Goal: Task Accomplishment & Management: Complete application form

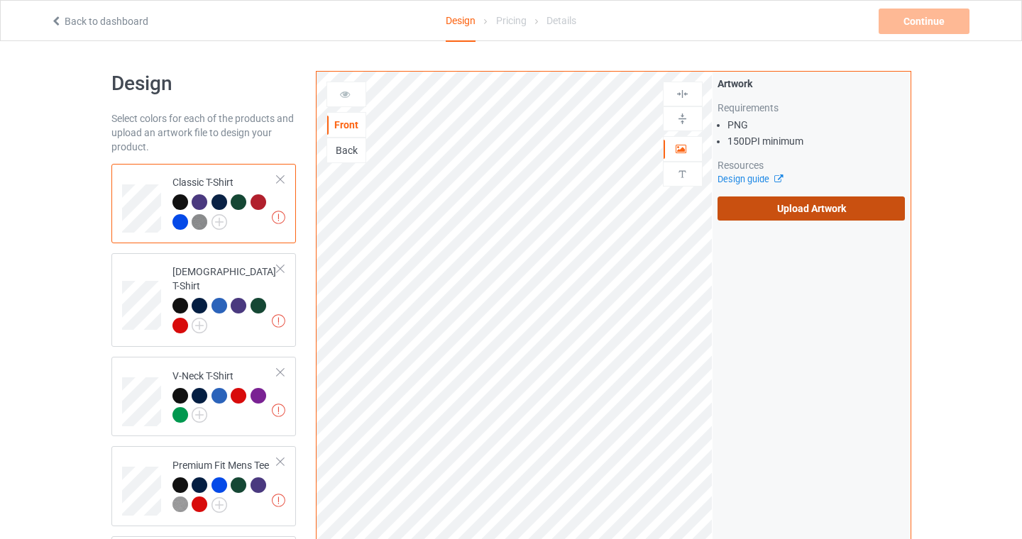
click at [800, 207] on label "Upload Artwork" at bounding box center [811, 209] width 188 height 24
click at [0, 0] on input "Upload Artwork" at bounding box center [0, 0] width 0 height 0
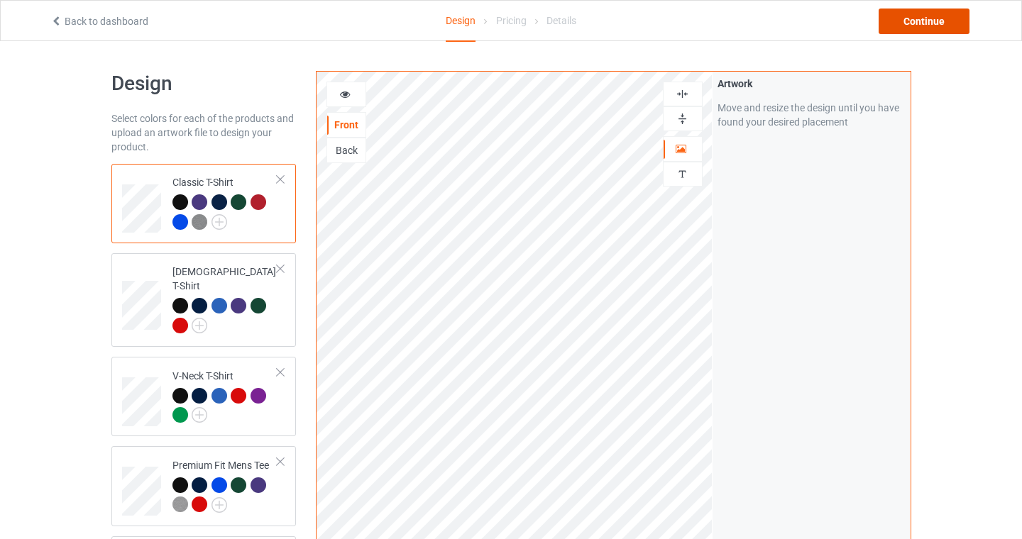
click at [937, 22] on div "Continue" at bounding box center [923, 22] width 91 height 26
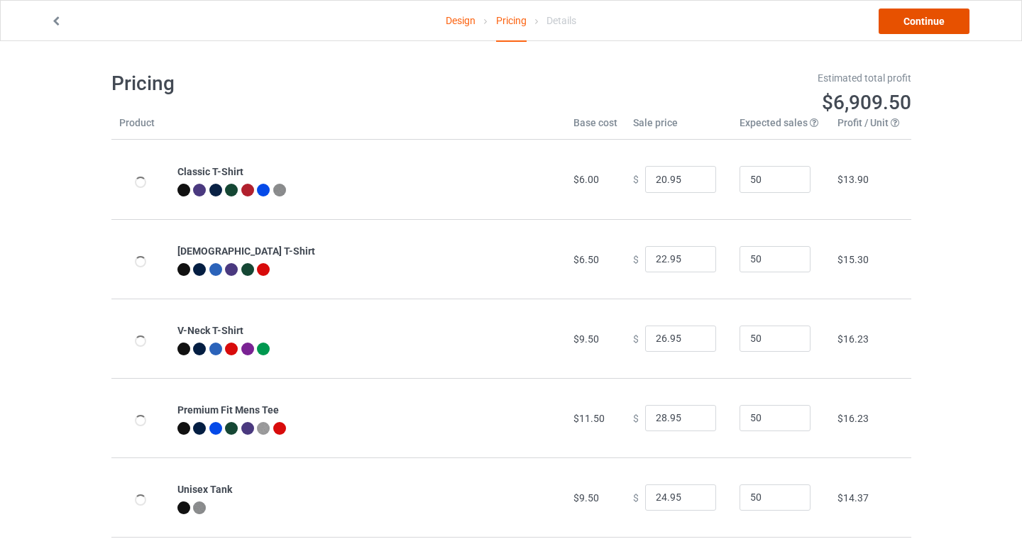
click at [937, 21] on link "Continue" at bounding box center [923, 22] width 91 height 26
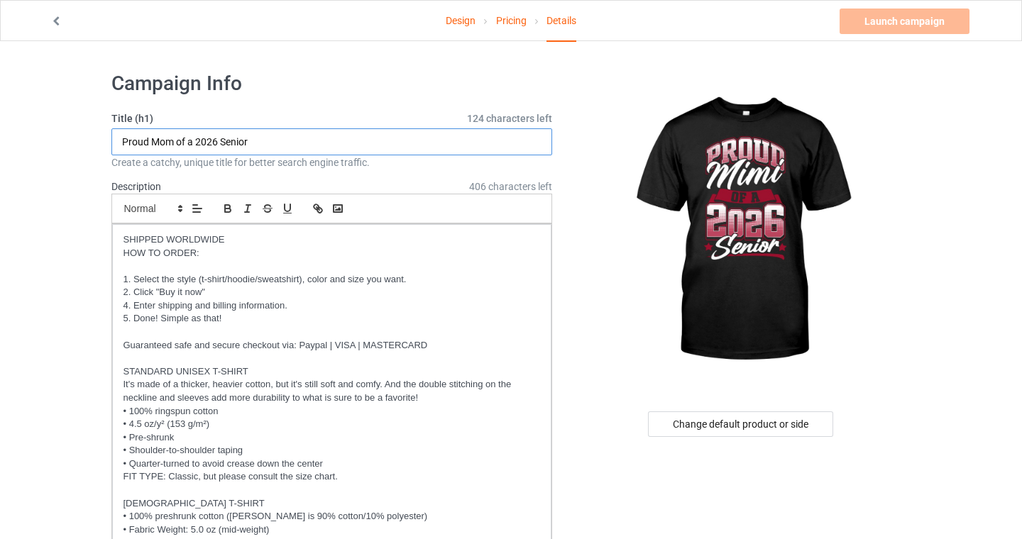
click at [157, 140] on input "Proud Mom of a 2026 Senior" at bounding box center [331, 141] width 441 height 27
type input "Proud [PERSON_NAME] of a 2026 Senior"
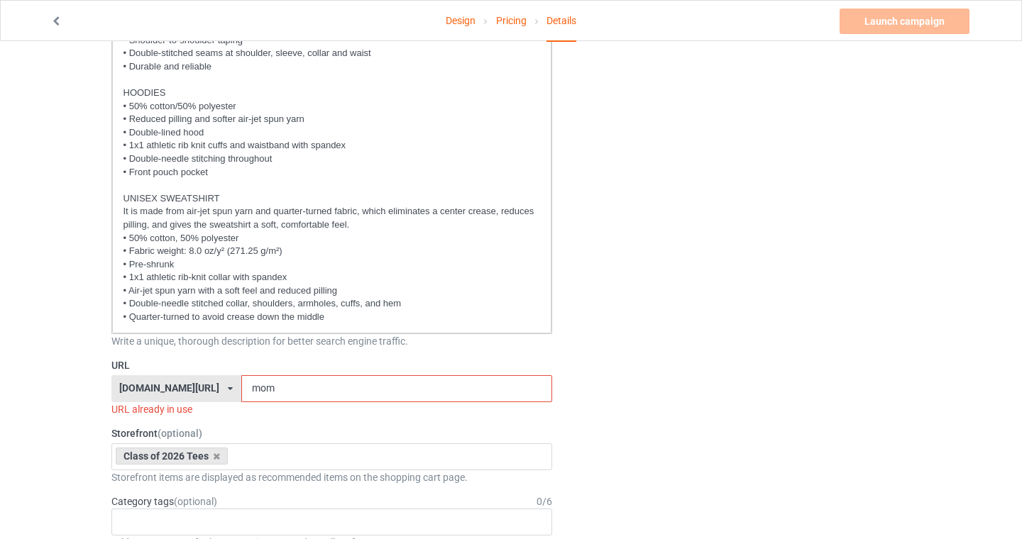
scroll to position [517, 0]
click at [241, 392] on input "mom" at bounding box center [396, 388] width 311 height 27
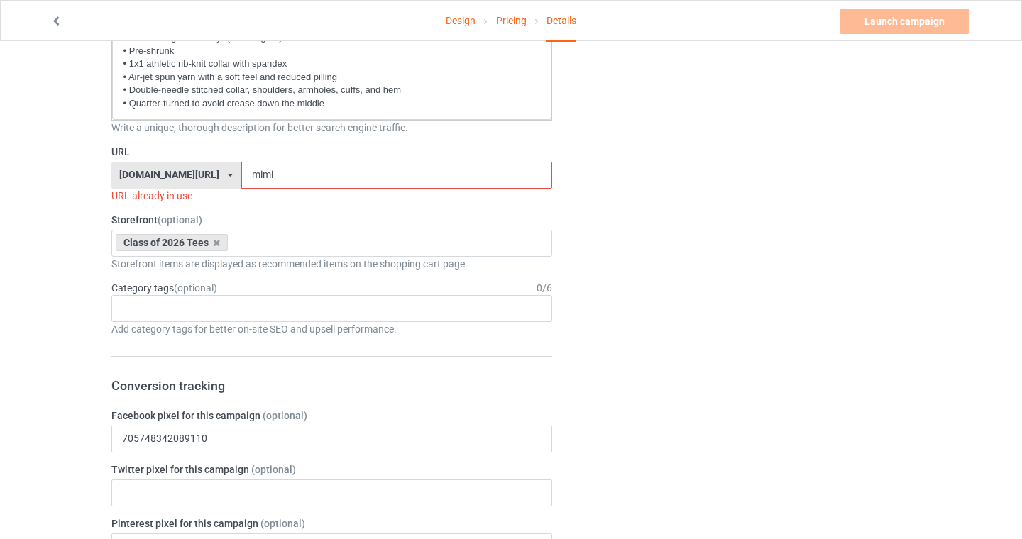
scroll to position [773, 0]
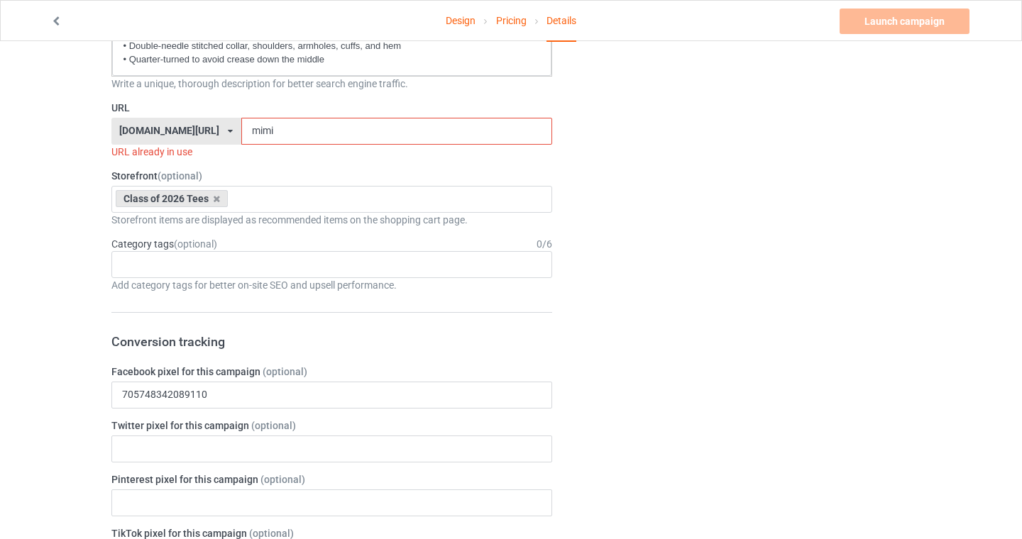
click at [338, 137] on input "mimi" at bounding box center [396, 131] width 311 height 27
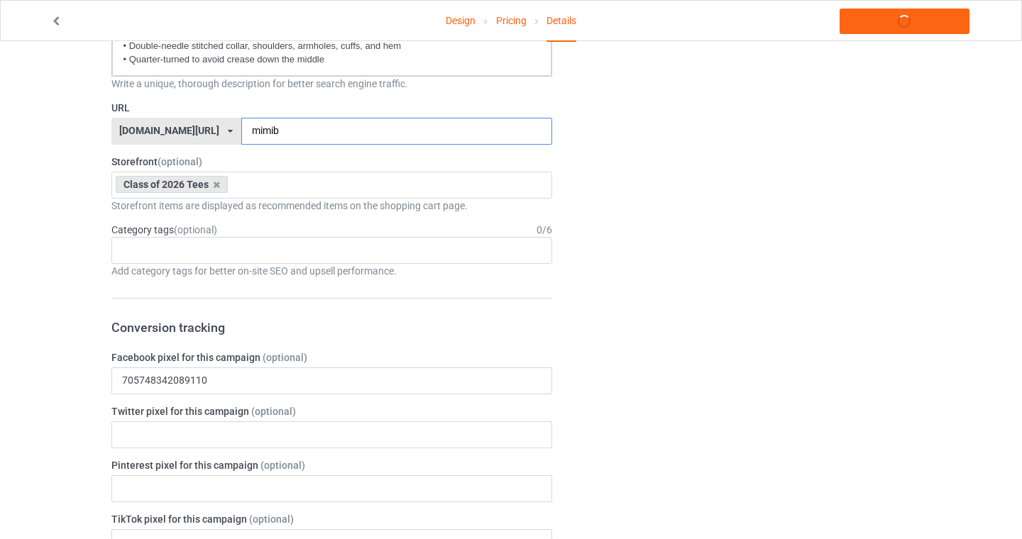
type input "mimib"
click at [0, 307] on div "Design Pricing Details Launch campaign Campaign Info Title (h1) 123 characters …" at bounding box center [511, 390] width 1022 height 2244
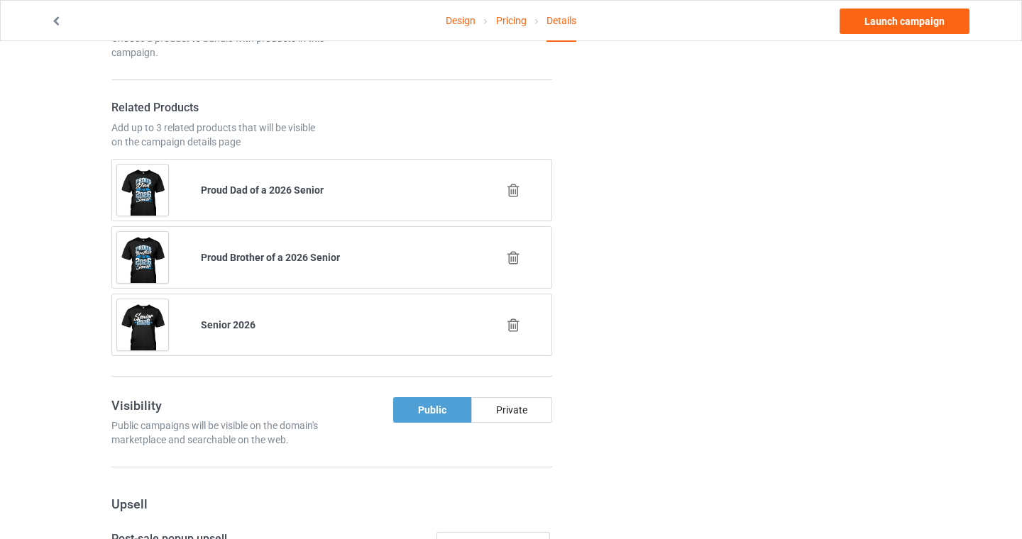
scroll to position [1391, 0]
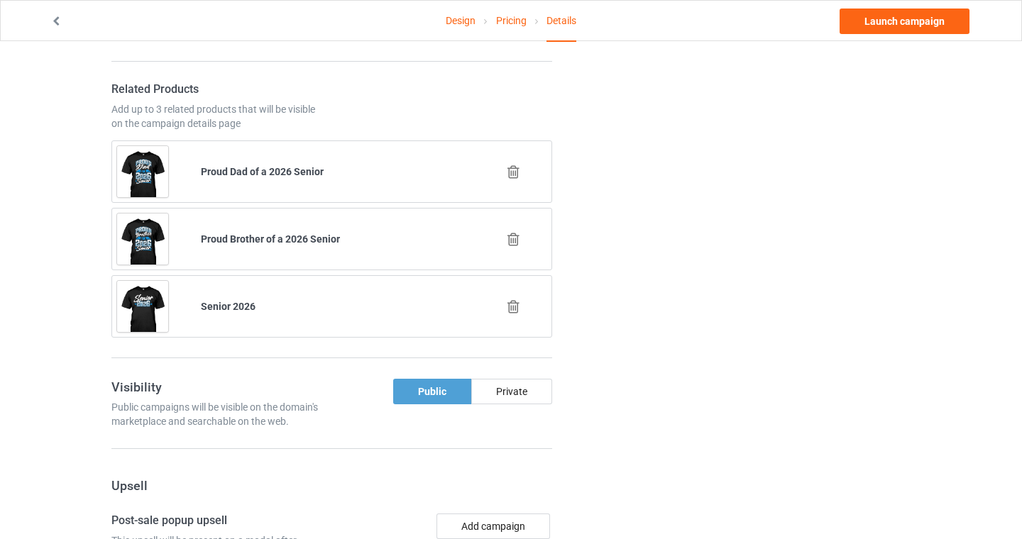
click at [513, 179] on div at bounding box center [514, 171] width 84 height 35
click at [513, 171] on icon at bounding box center [513, 172] width 18 height 15
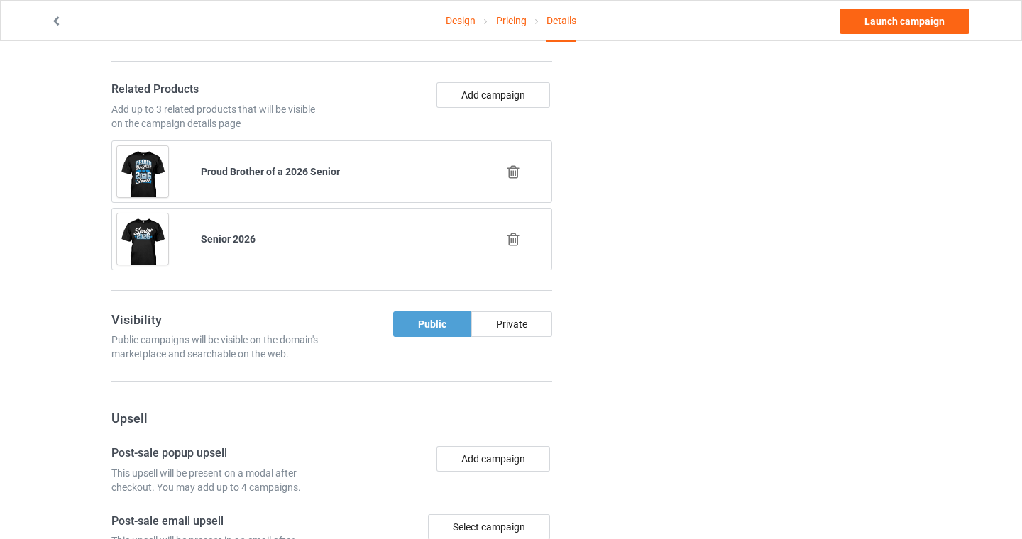
click at [514, 167] on icon at bounding box center [513, 172] width 18 height 15
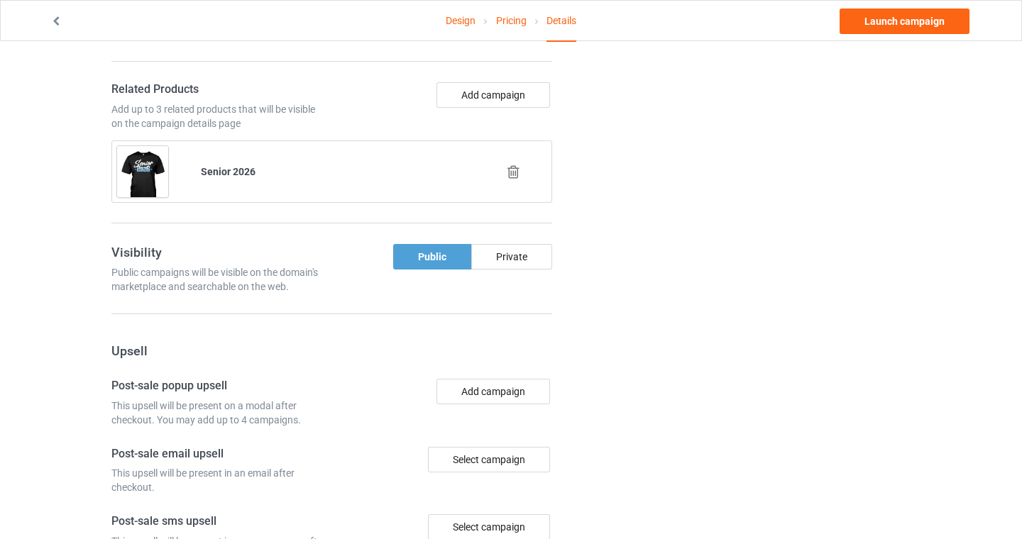
click at [514, 167] on icon at bounding box center [513, 172] width 18 height 15
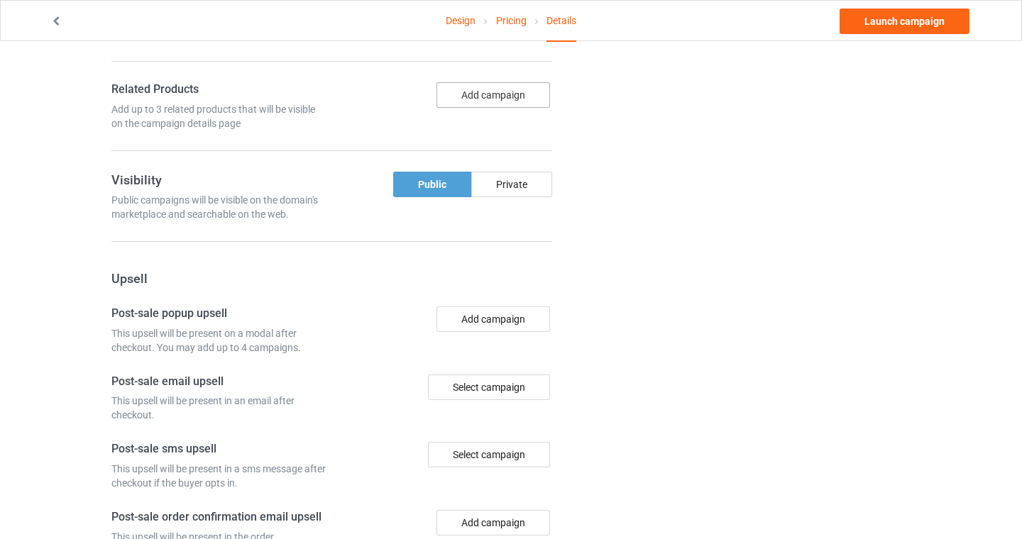
click at [492, 97] on button "Add campaign" at bounding box center [493, 95] width 114 height 26
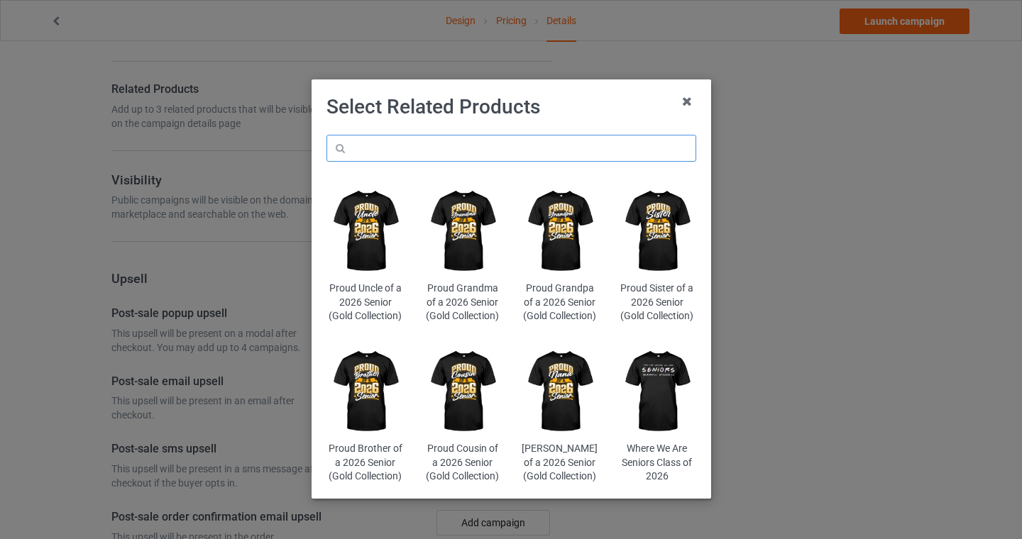
click at [473, 151] on input "text" at bounding box center [511, 148] width 370 height 27
type input "final chapter"
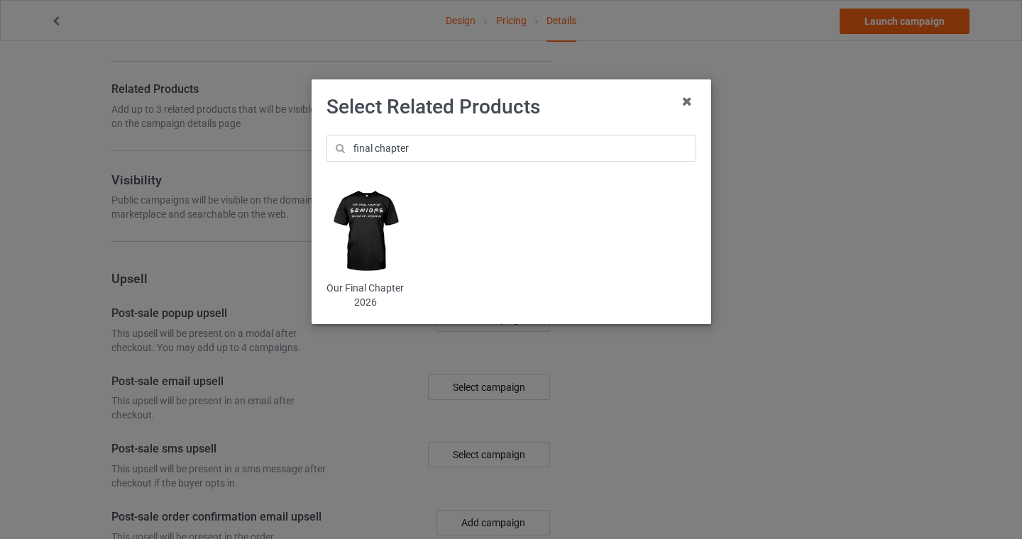
click at [358, 219] on img at bounding box center [364, 231] width 77 height 96
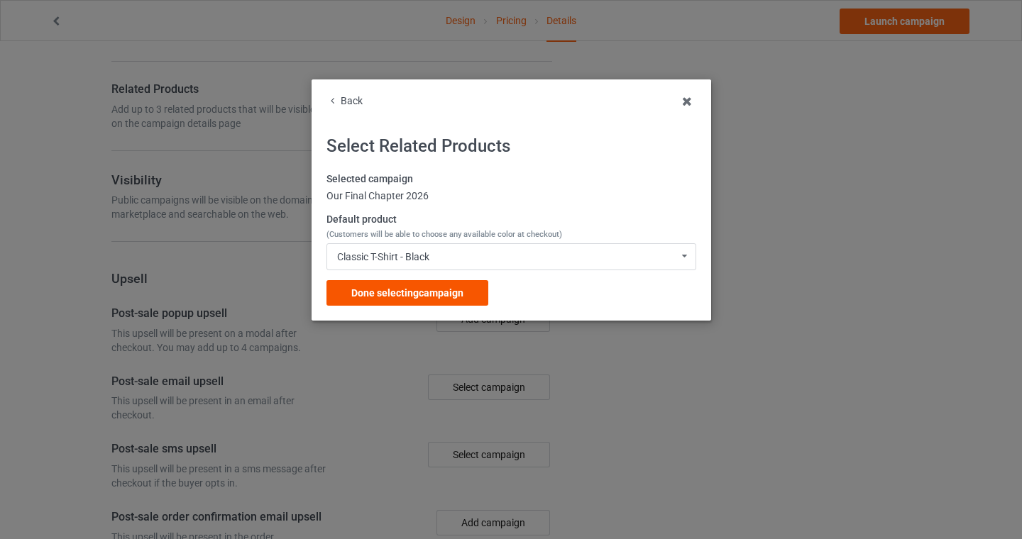
click at [397, 294] on span "Done selecting campaign" at bounding box center [407, 292] width 112 height 11
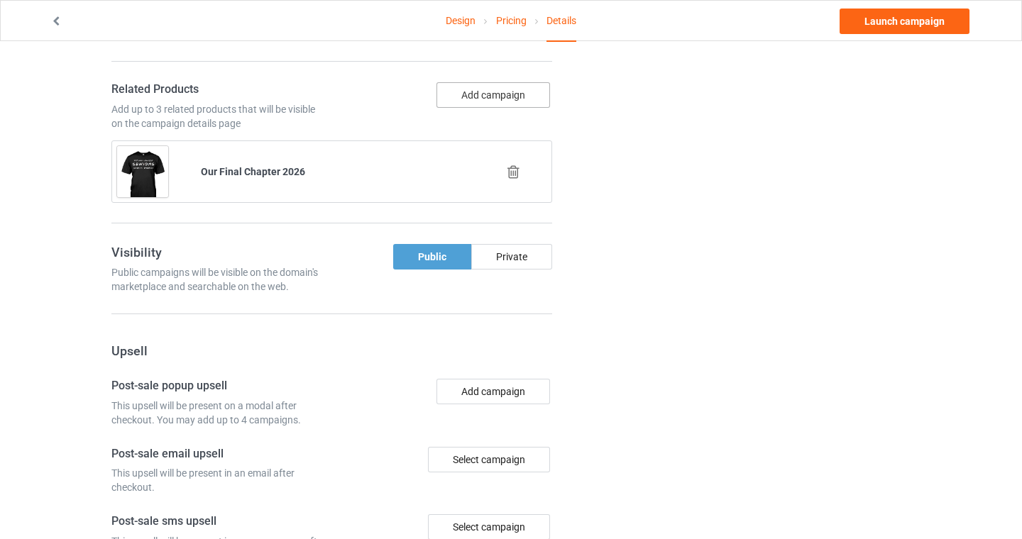
click at [492, 94] on button "Add campaign" at bounding box center [493, 95] width 114 height 26
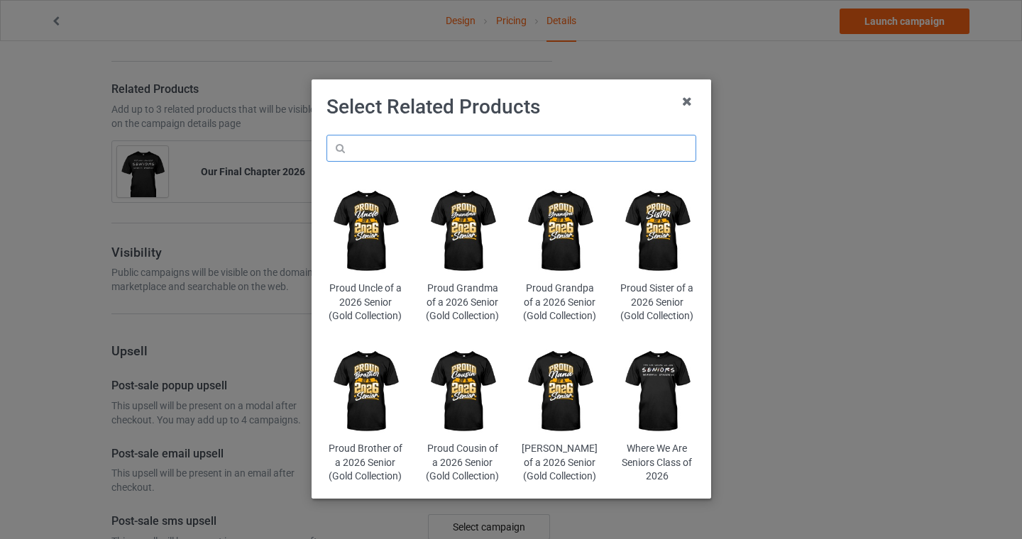
click at [484, 145] on input "text" at bounding box center [511, 148] width 370 height 27
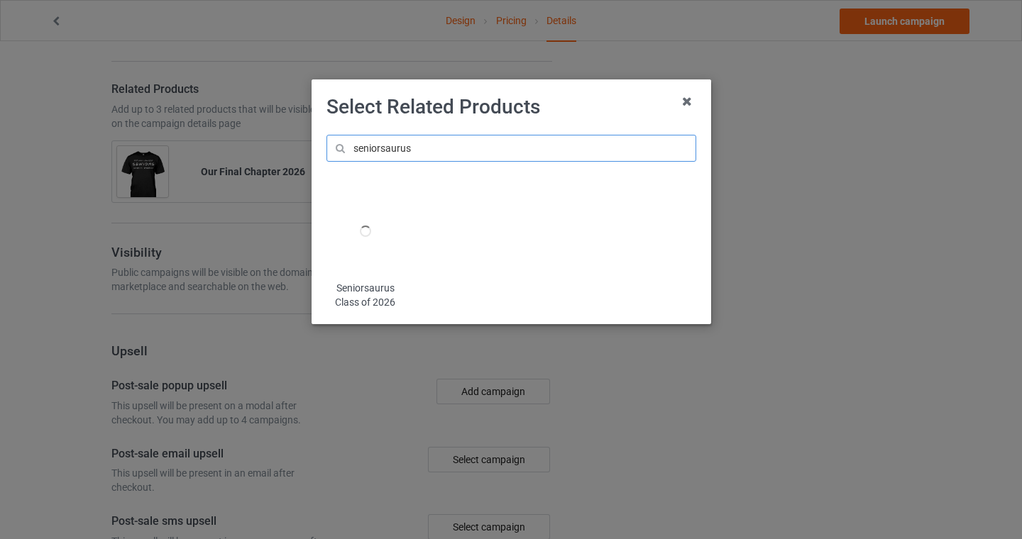
type input "seniorsaurus"
click at [372, 218] on img at bounding box center [364, 231] width 77 height 96
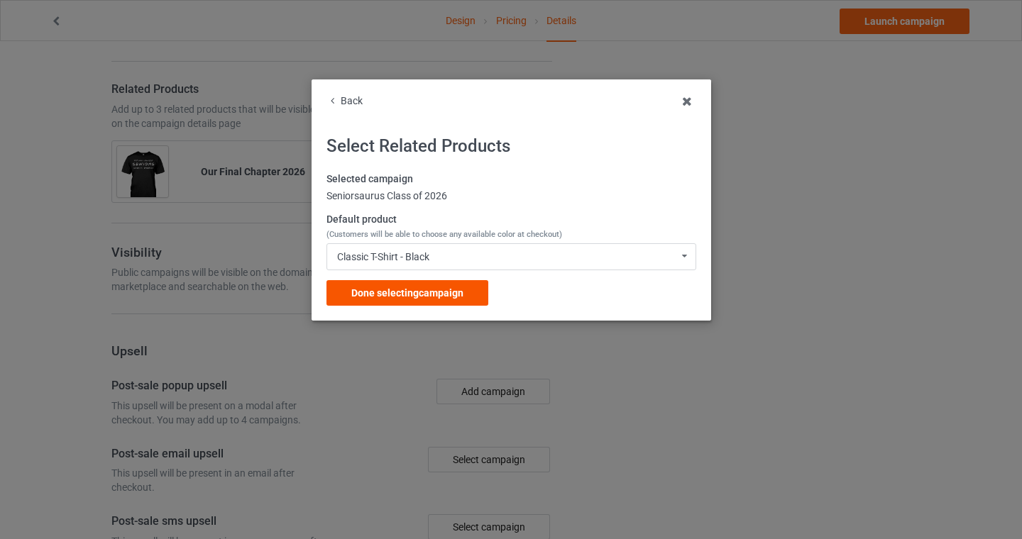
click at [423, 295] on span "Done selecting campaign" at bounding box center [407, 292] width 112 height 11
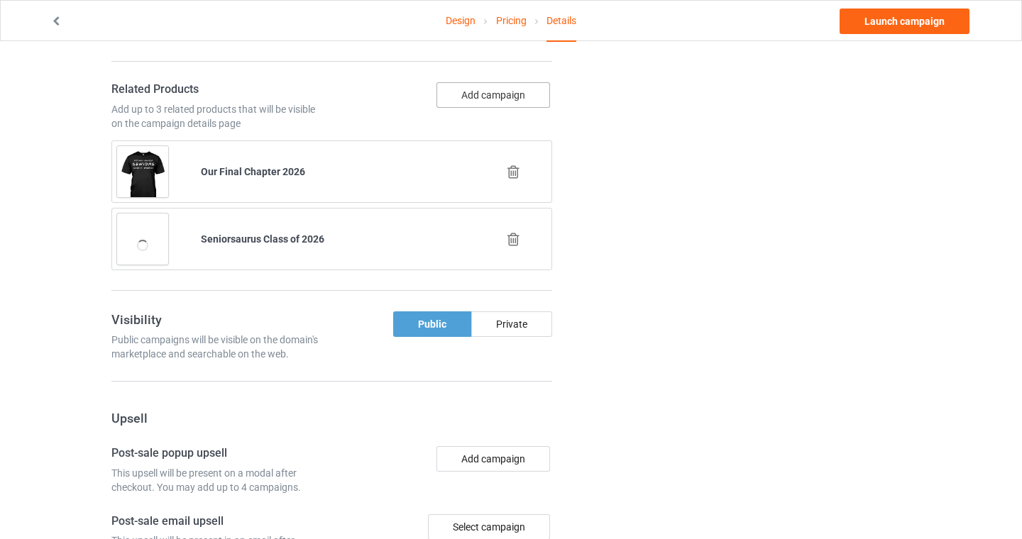
click at [471, 98] on button "Add campaign" at bounding box center [493, 95] width 114 height 26
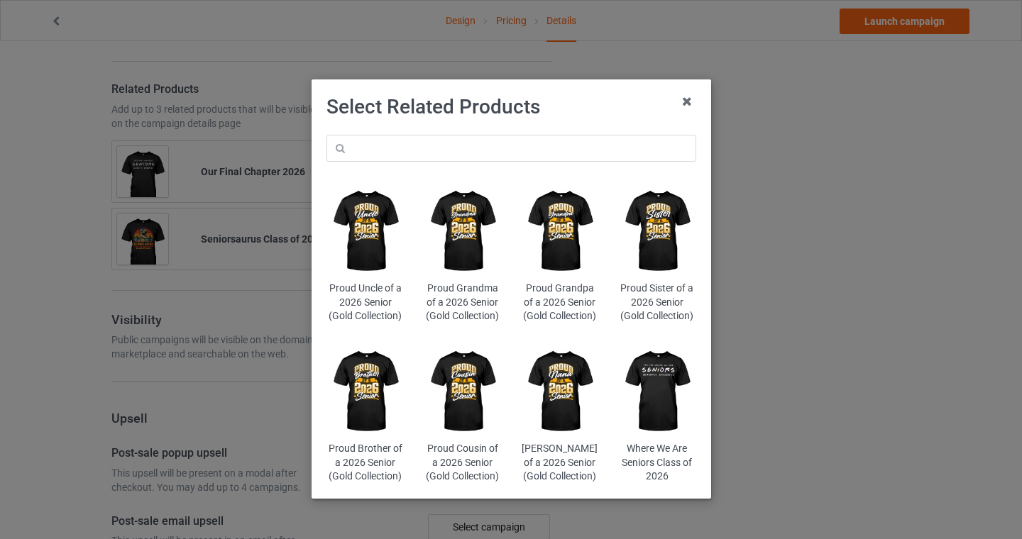
click at [470, 112] on h1 "Select Related Products" at bounding box center [511, 107] width 370 height 26
click at [470, 136] on input "text" at bounding box center [511, 148] width 370 height 27
type input "retro"
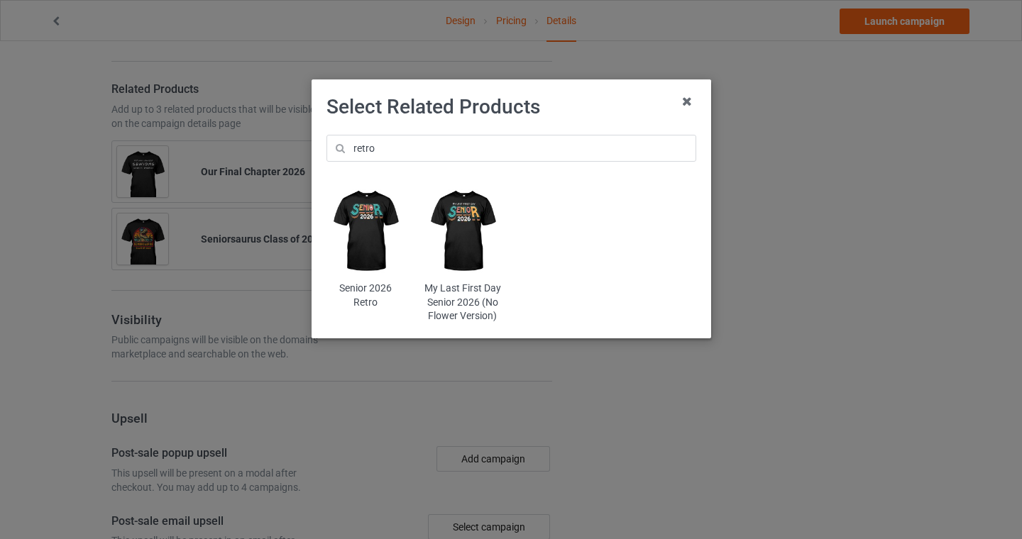
click at [382, 243] on img at bounding box center [364, 231] width 77 height 96
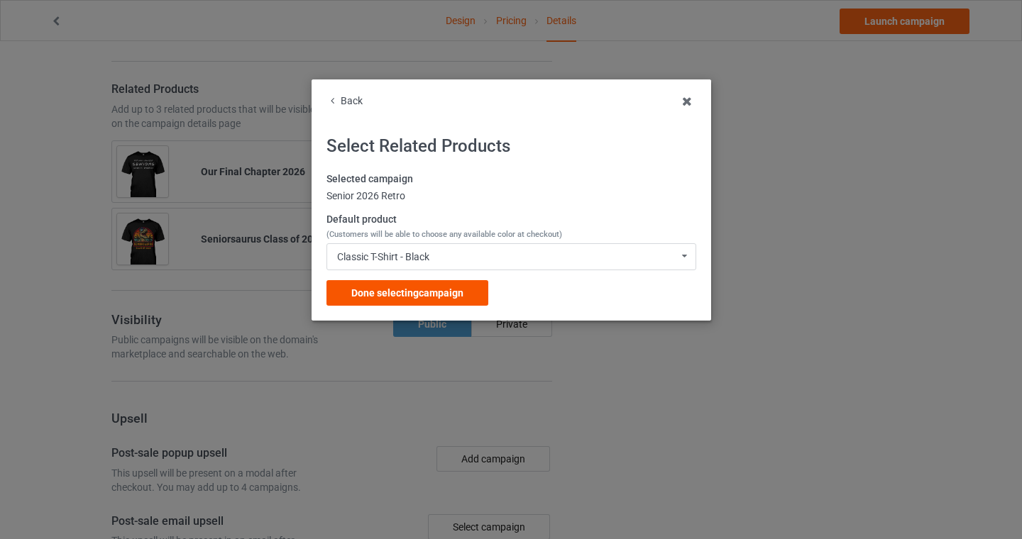
click at [405, 305] on div "Done selecting campaign" at bounding box center [407, 293] width 162 height 26
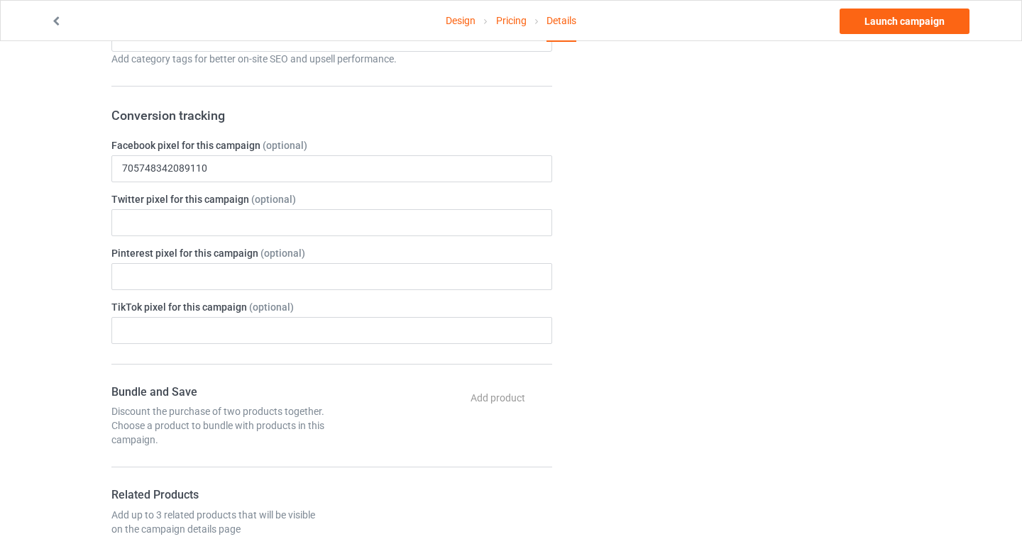
scroll to position [655, 0]
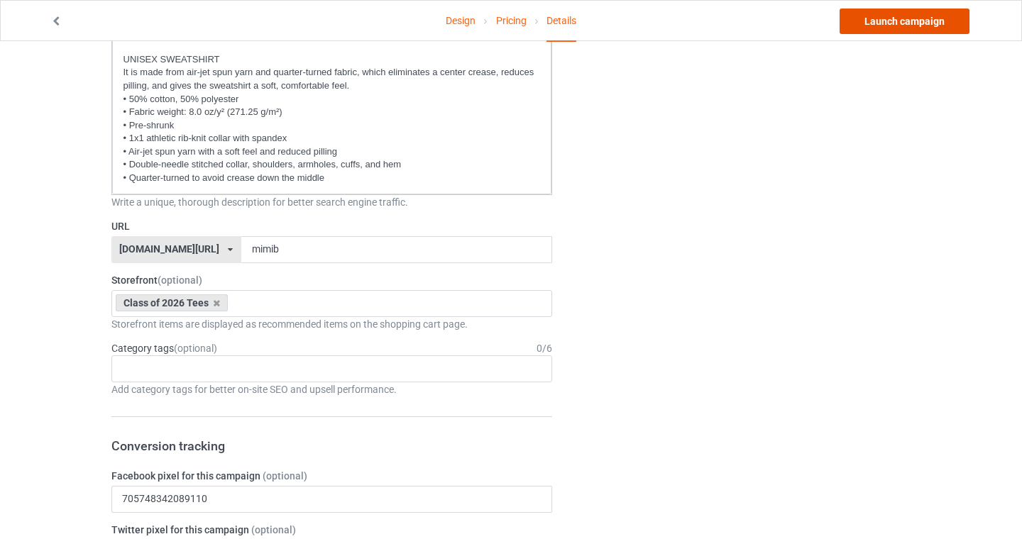
click at [938, 25] on link "Launch campaign" at bounding box center [904, 22] width 130 height 26
